Goal: Check status: Check status

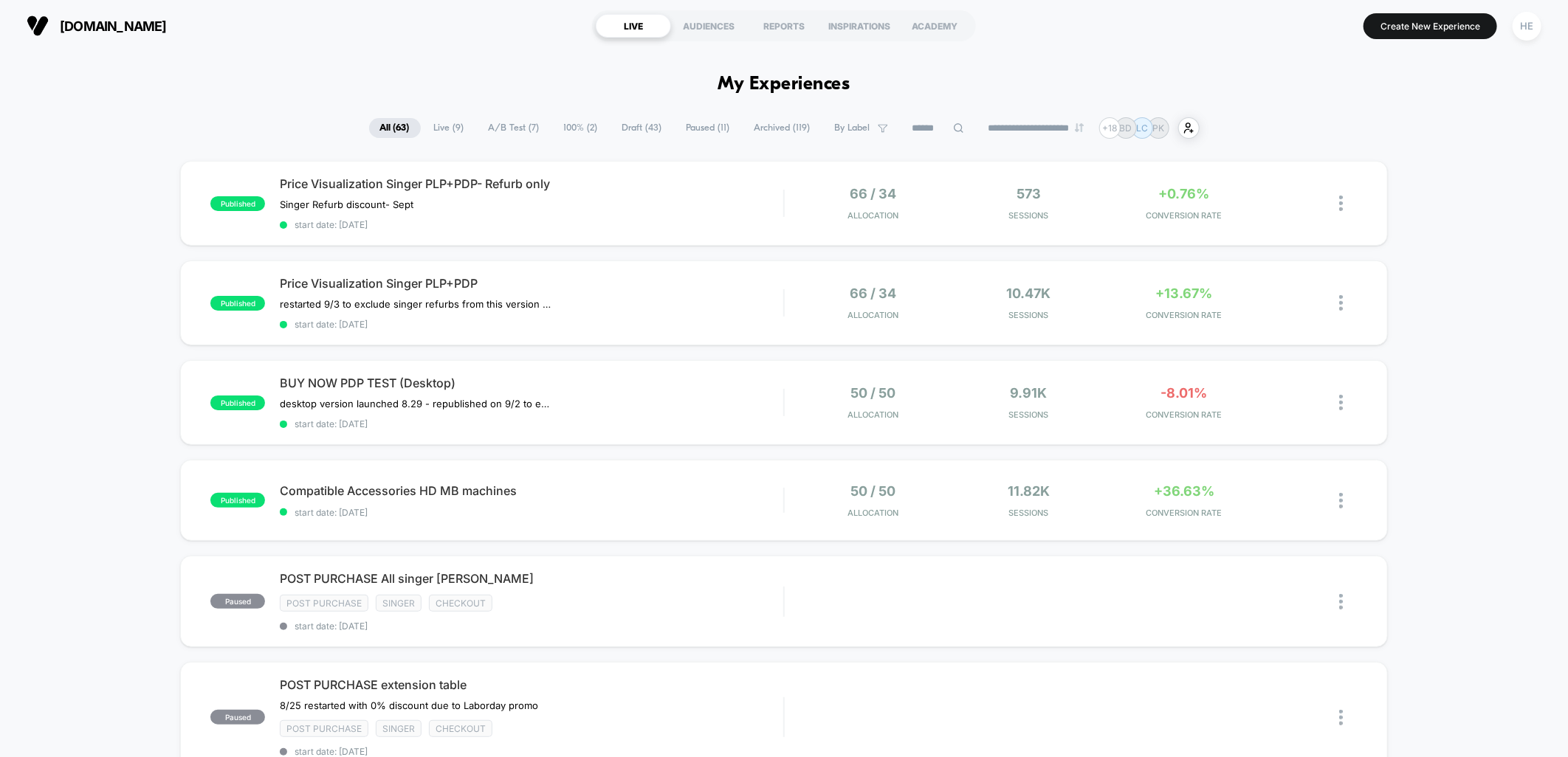
click at [446, 125] on span "Live ( 9 )" at bounding box center [449, 128] width 53 height 20
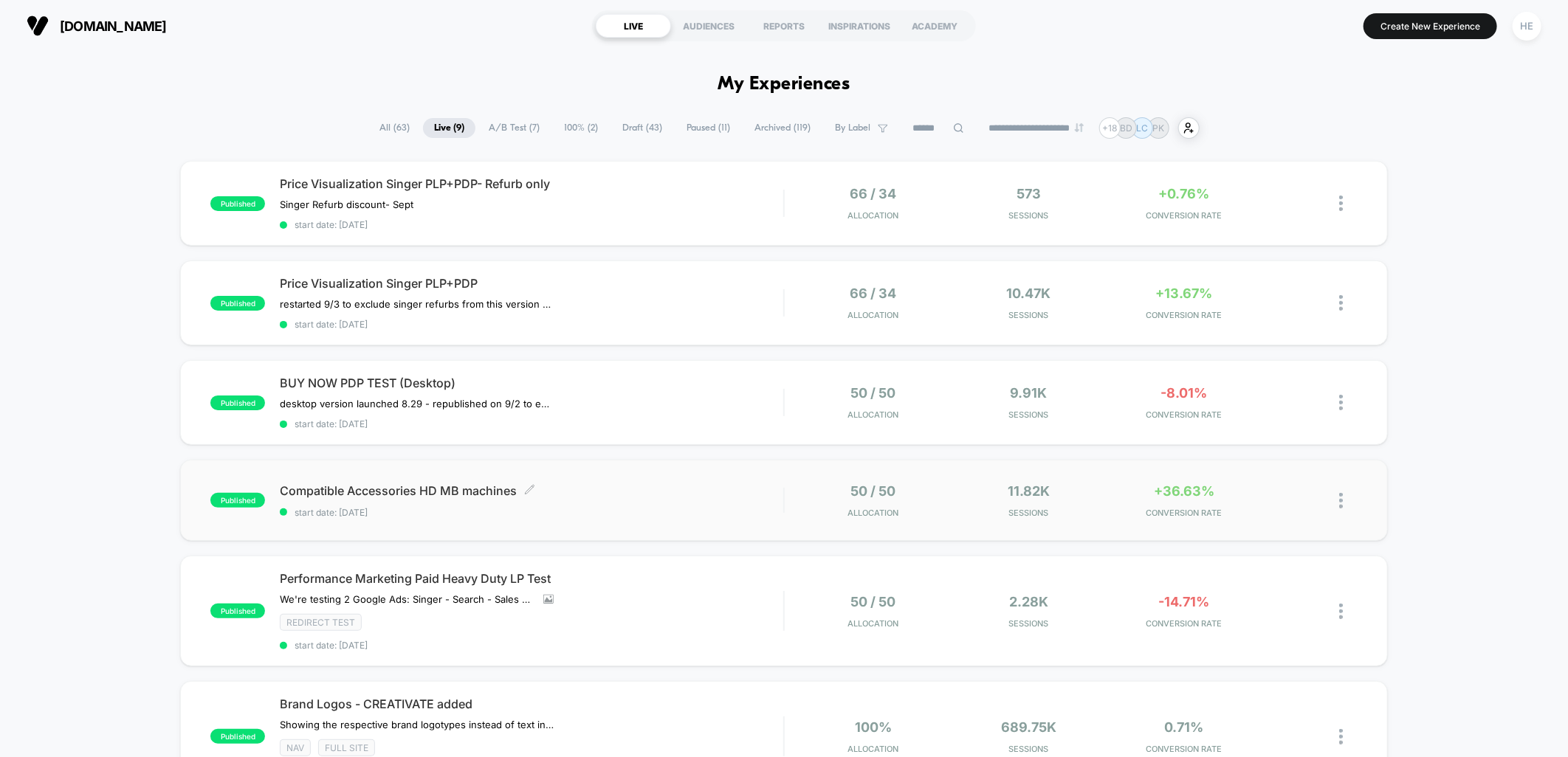
click at [697, 483] on span "Compatible Accessories HD MB machines Click to edit experience details" at bounding box center [531, 490] width 503 height 15
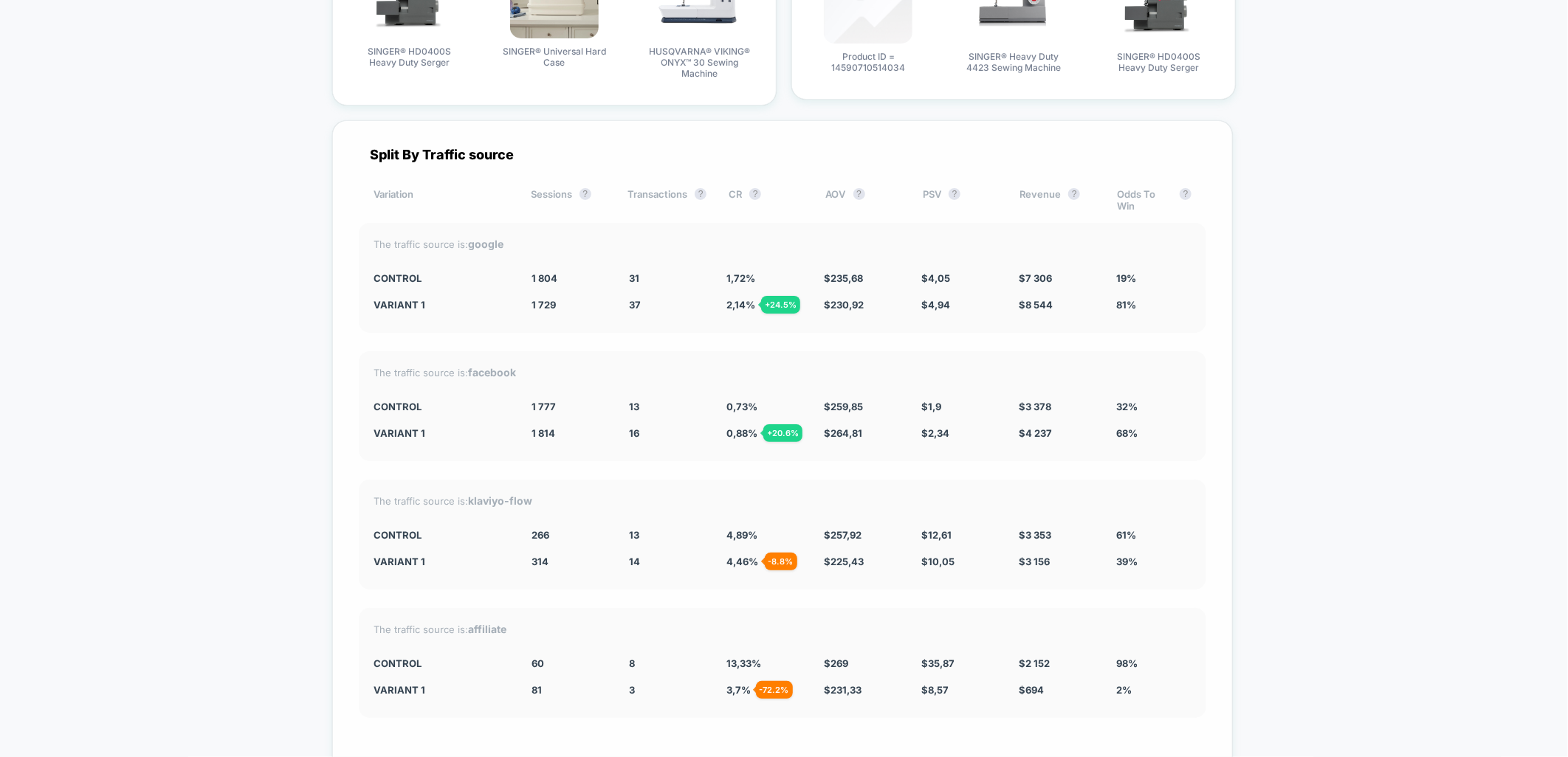
scroll to position [5103, 0]
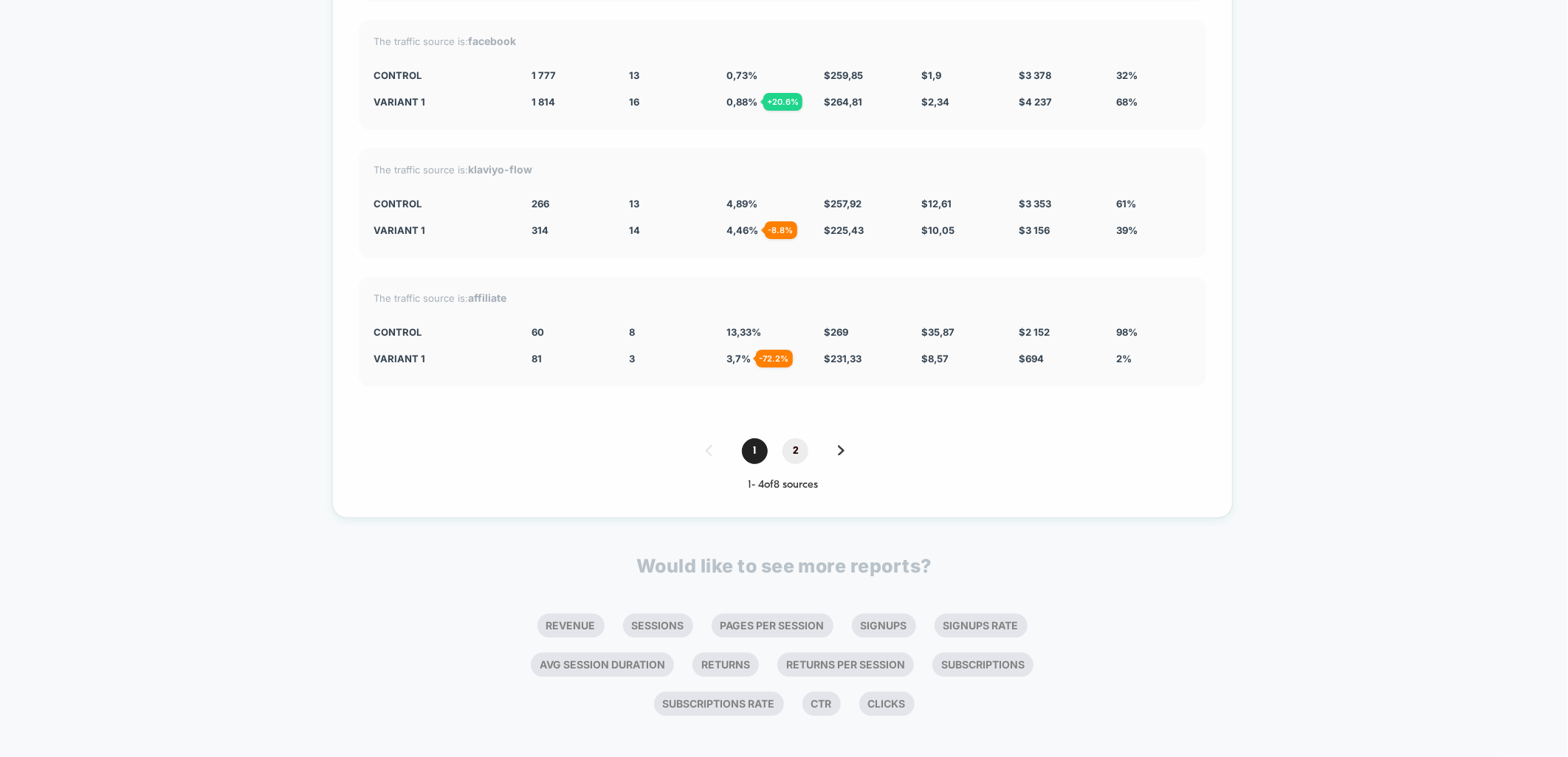
click at [807, 439] on span "2" at bounding box center [795, 451] width 26 height 26
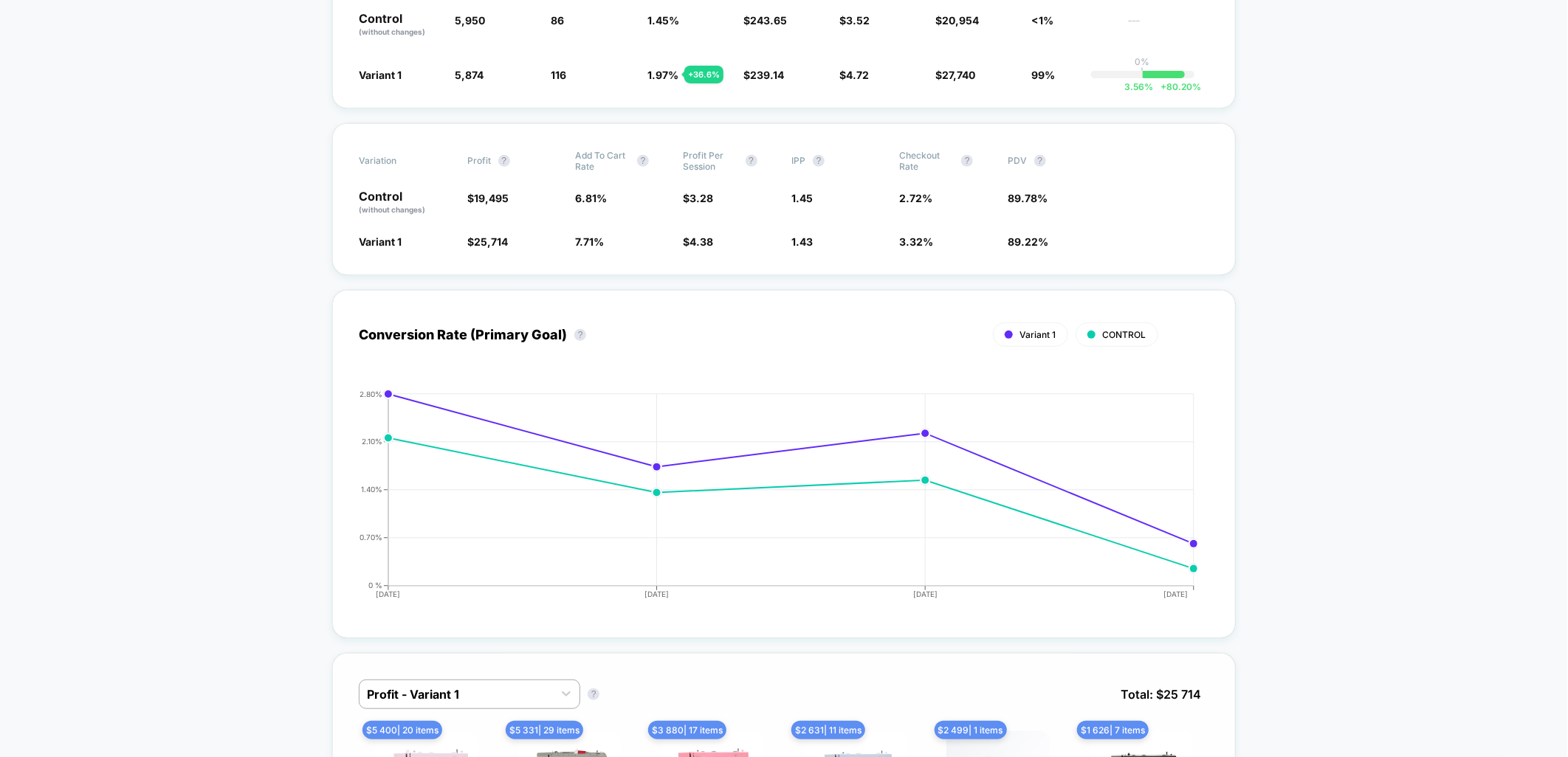
scroll to position [0, 0]
